Goal: Transaction & Acquisition: Subscribe to service/newsletter

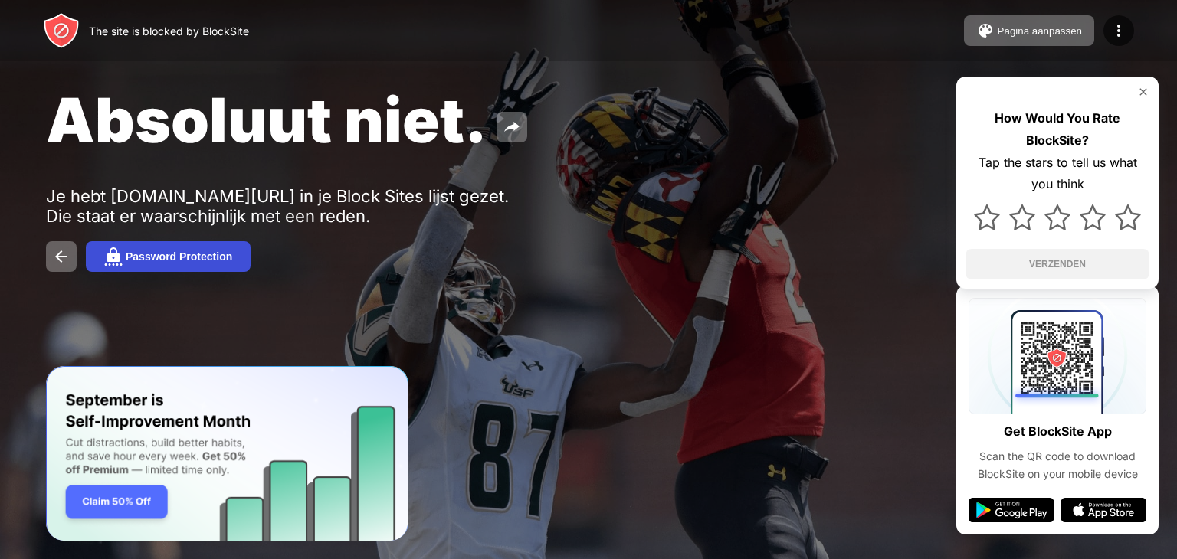
drag, startPoint x: 1061, startPoint y: 2, endPoint x: 189, endPoint y: 265, distance: 910.4
click at [189, 265] on button "Password Protection" at bounding box center [168, 256] width 165 height 31
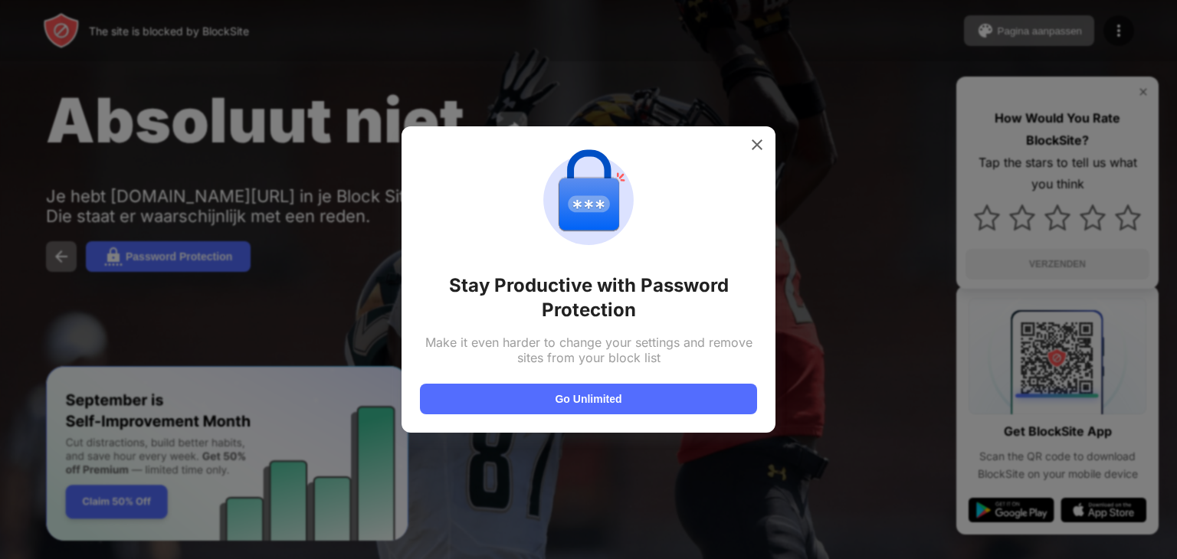
click at [500, 424] on div "Stay Productive with Password Protection Make it even harder to change your set…" at bounding box center [589, 279] width 374 height 307
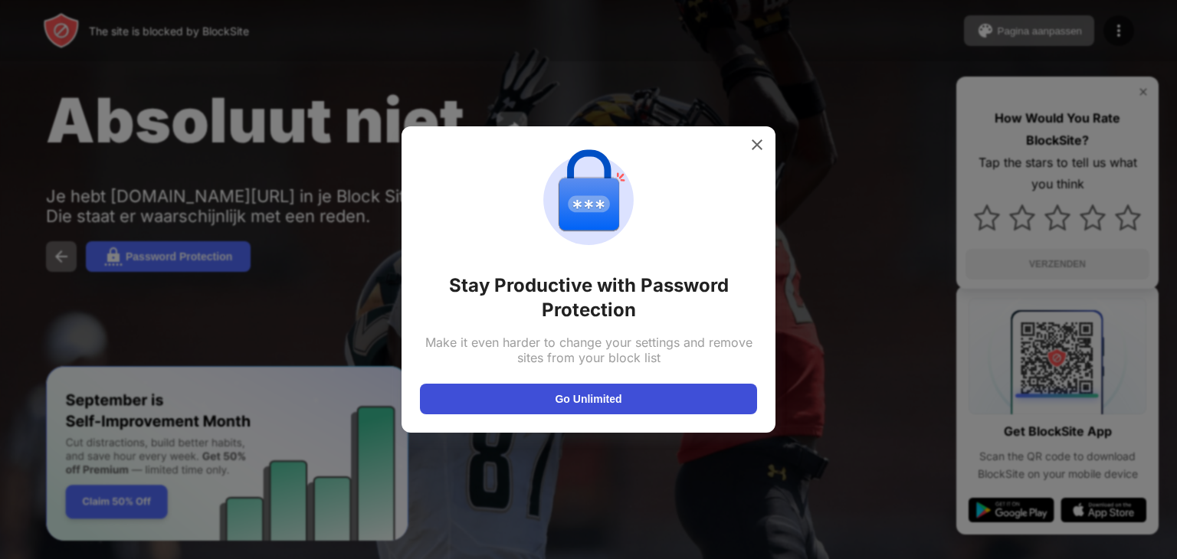
click at [495, 408] on button "Go Unlimited" at bounding box center [588, 399] width 337 height 31
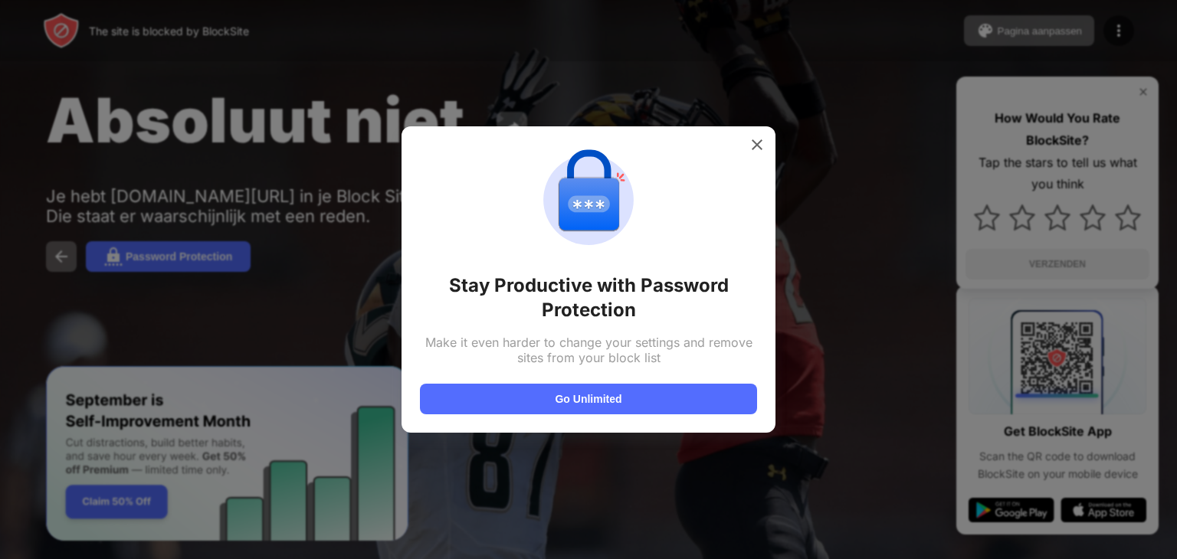
click at [248, 295] on div at bounding box center [588, 279] width 1177 height 559
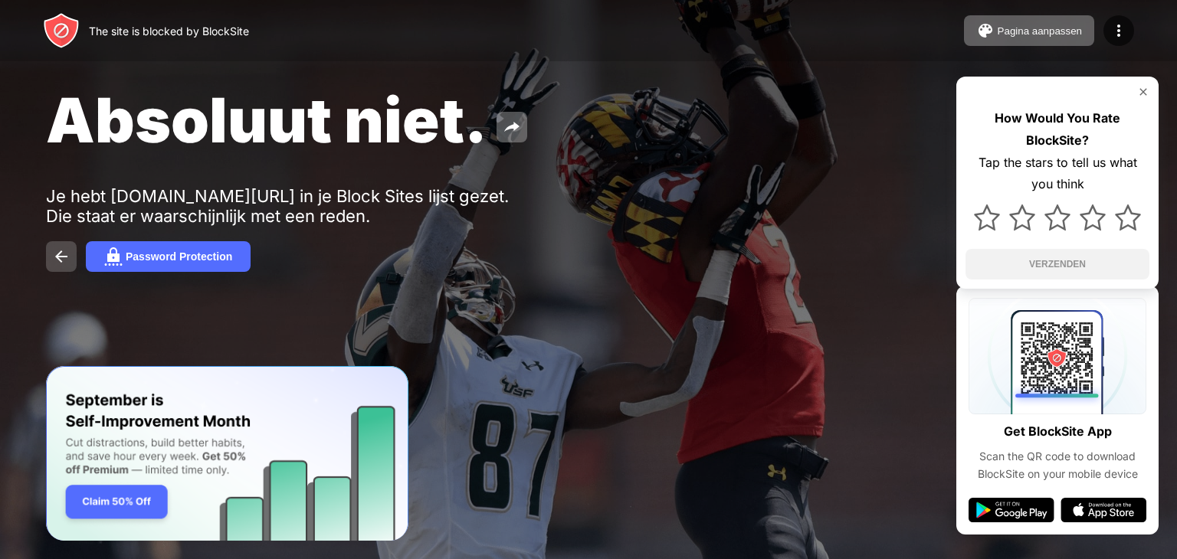
click at [71, 260] on button at bounding box center [61, 256] width 31 height 31
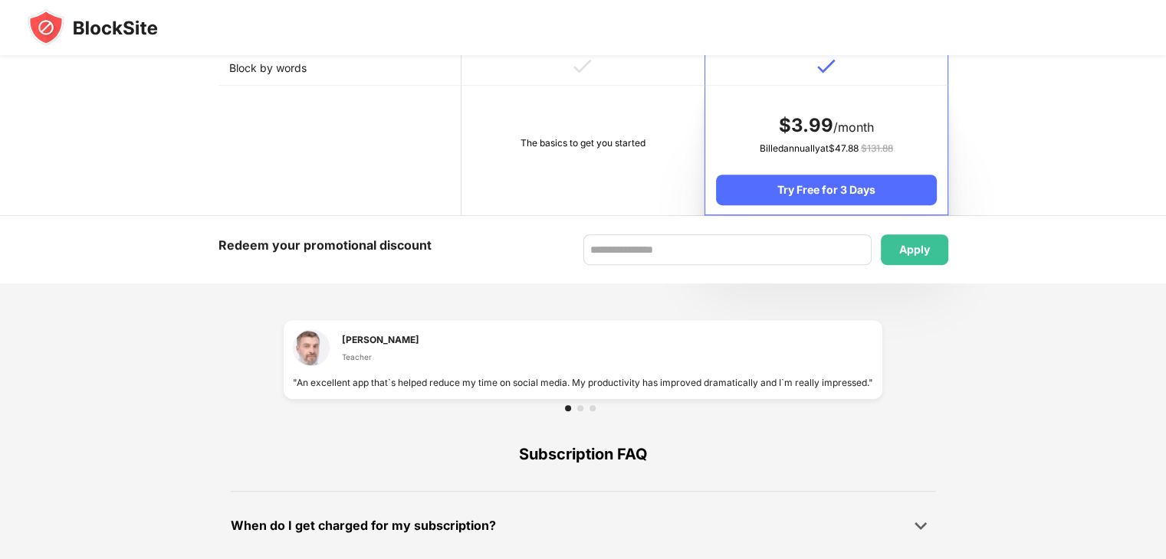
scroll to position [1011, 0]
